Goal: Task Accomplishment & Management: Use online tool/utility

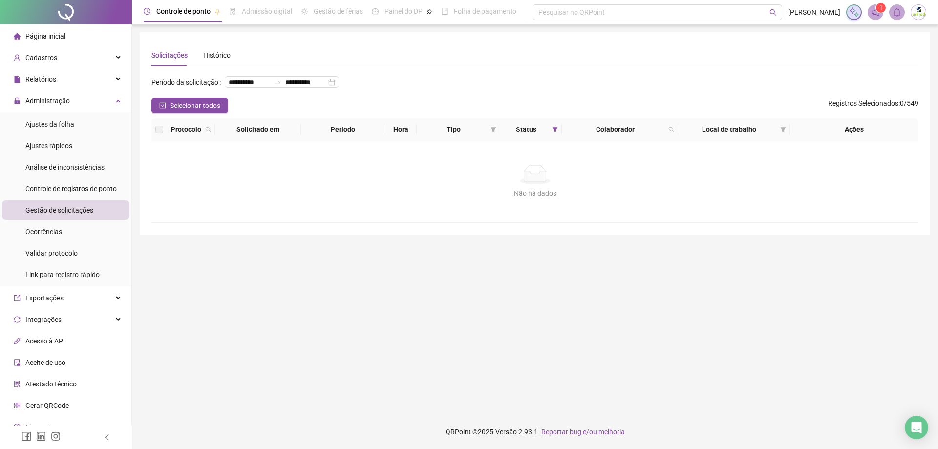
click at [67, 205] on div "Gestão de solicitações" at bounding box center [59, 210] width 68 height 20
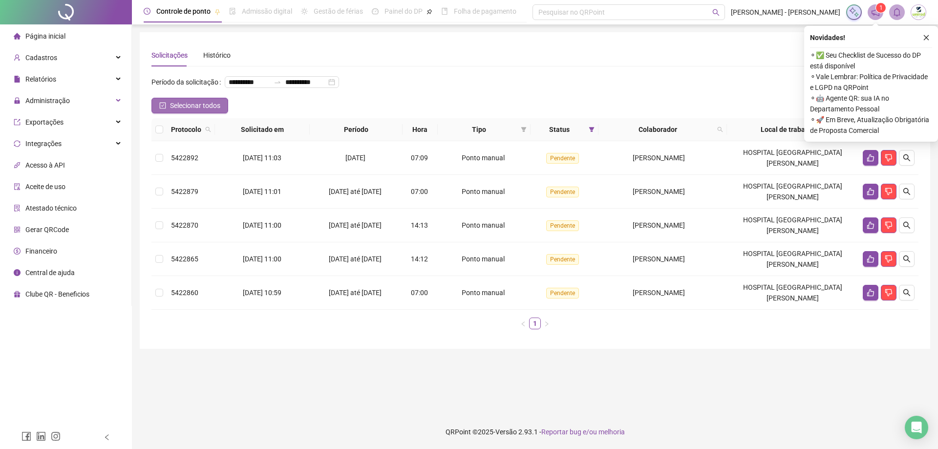
click at [193, 111] on span "Selecionar todos" at bounding box center [195, 105] width 50 height 11
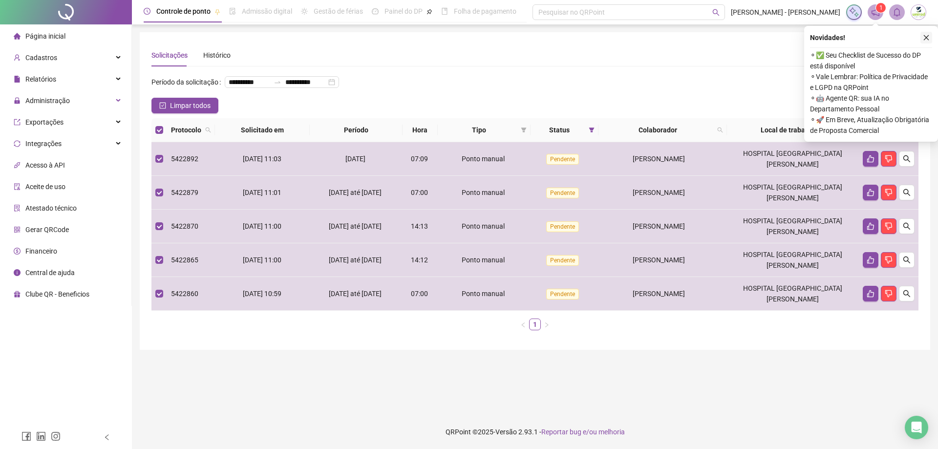
click at [924, 39] on icon "close" at bounding box center [926, 37] width 7 height 7
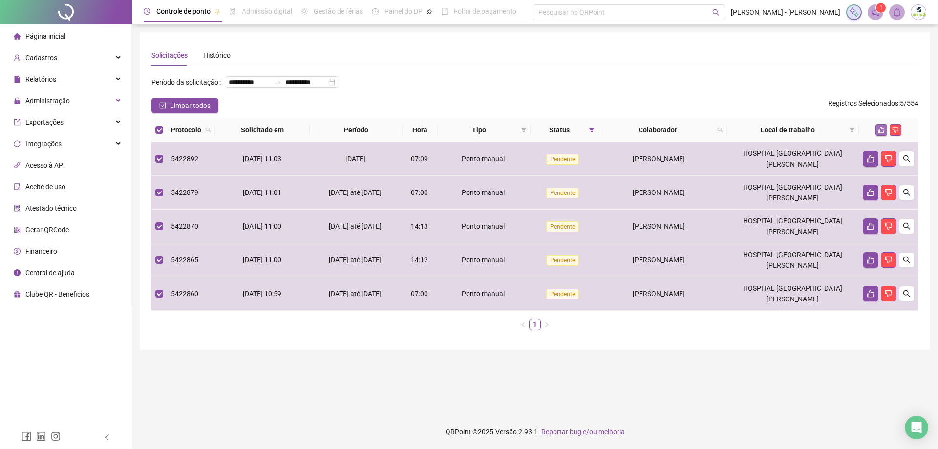
click at [879, 136] on button "button" at bounding box center [881, 130] width 12 height 12
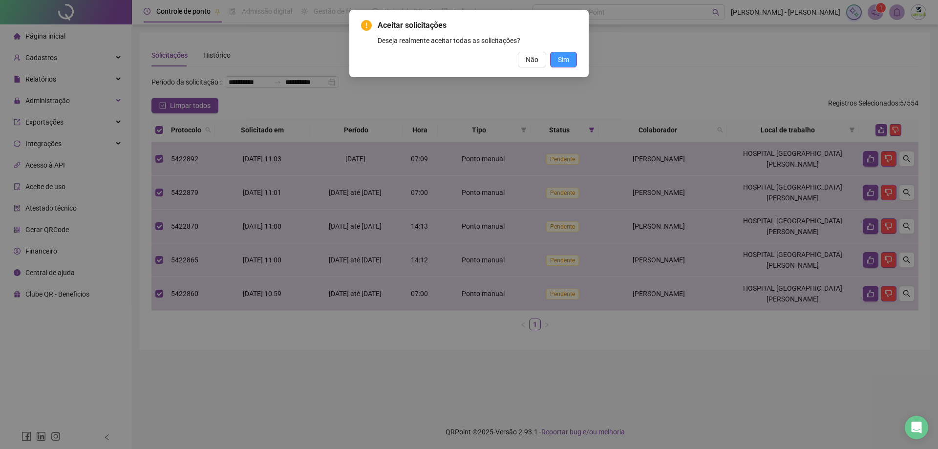
click at [564, 63] on span "Sim" at bounding box center [563, 59] width 11 height 11
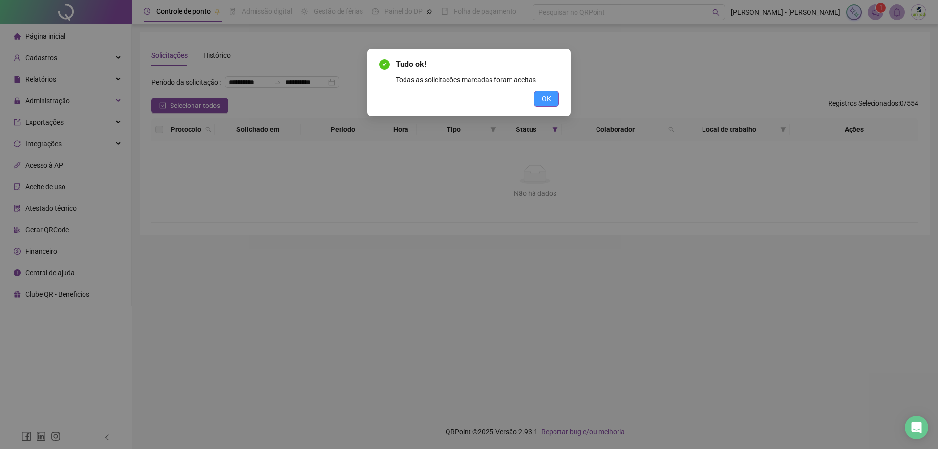
click at [554, 98] on button "OK" at bounding box center [546, 99] width 25 height 16
